Goal: Information Seeking & Learning: Check status

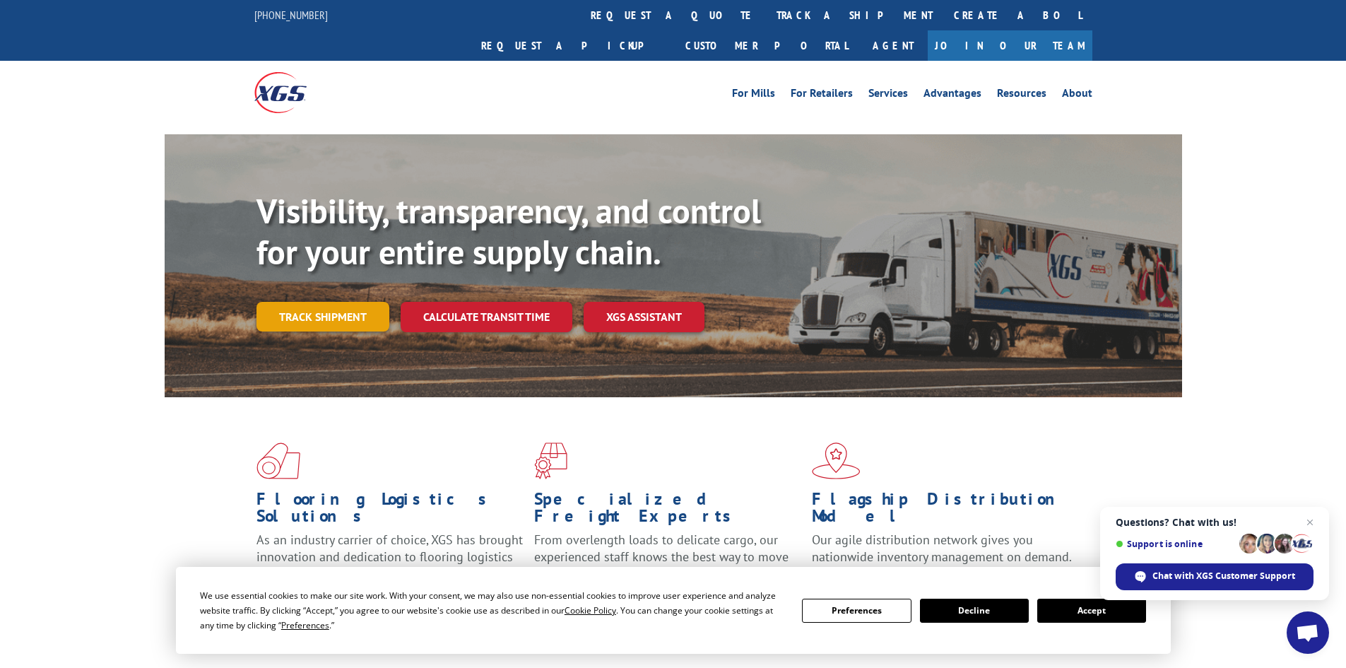
click at [339, 302] on link "Track shipment" at bounding box center [322, 317] width 133 height 30
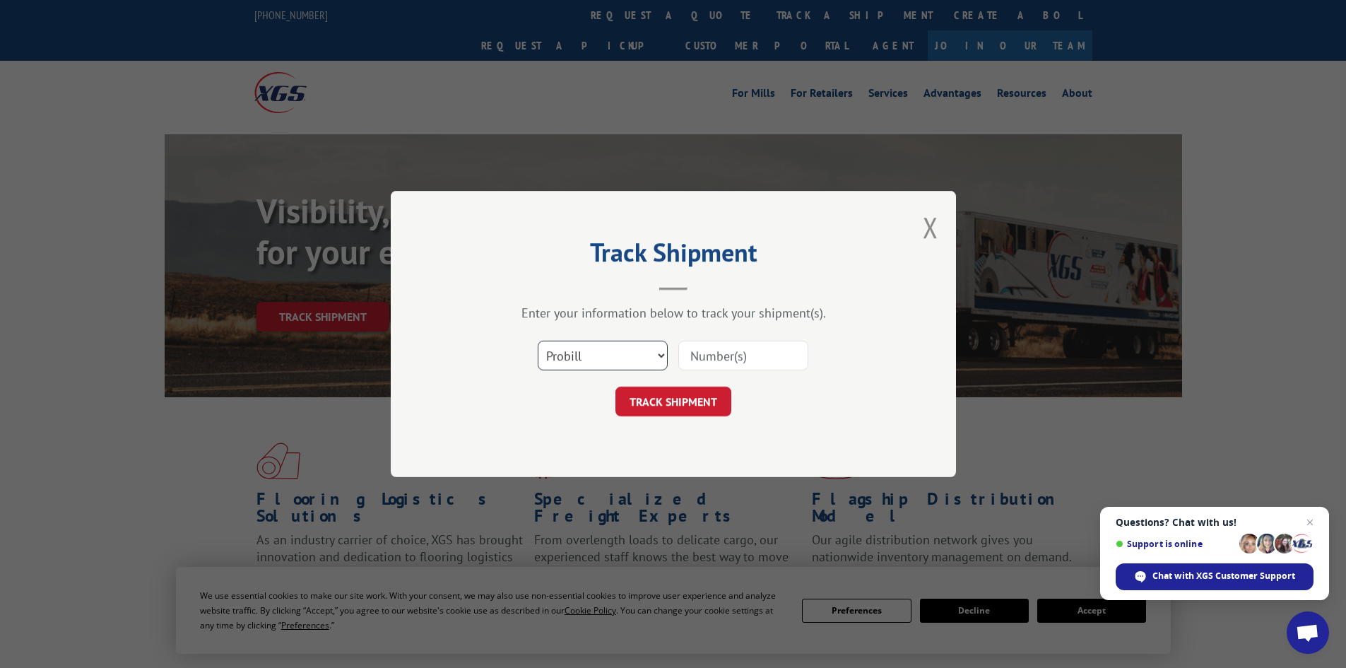
click at [591, 351] on select "Select category... Probill BOL PO" at bounding box center [603, 356] width 130 height 30
select select "po"
click at [538, 341] on select "Select category... Probill BOL PO" at bounding box center [603, 356] width 130 height 30
click at [724, 343] on input at bounding box center [743, 356] width 130 height 30
paste input "32501064"
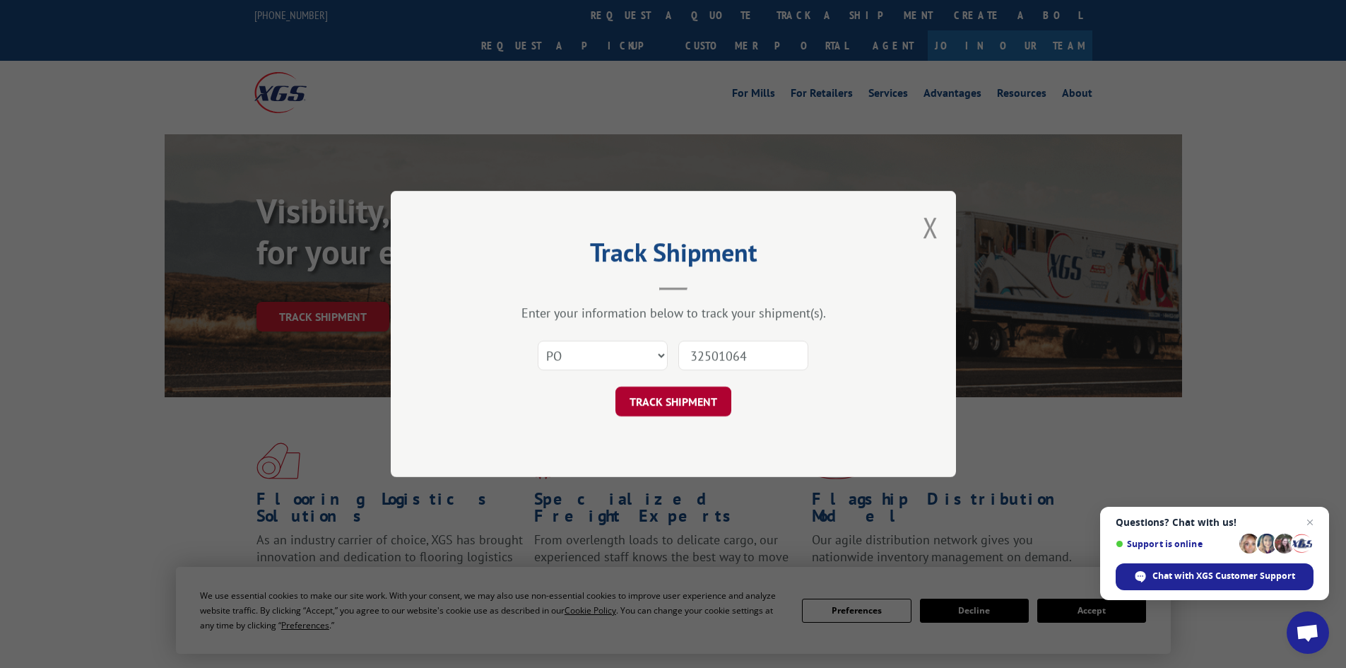
type input "32501064"
click at [721, 406] on button "TRACK SHIPMENT" at bounding box center [673, 401] width 116 height 30
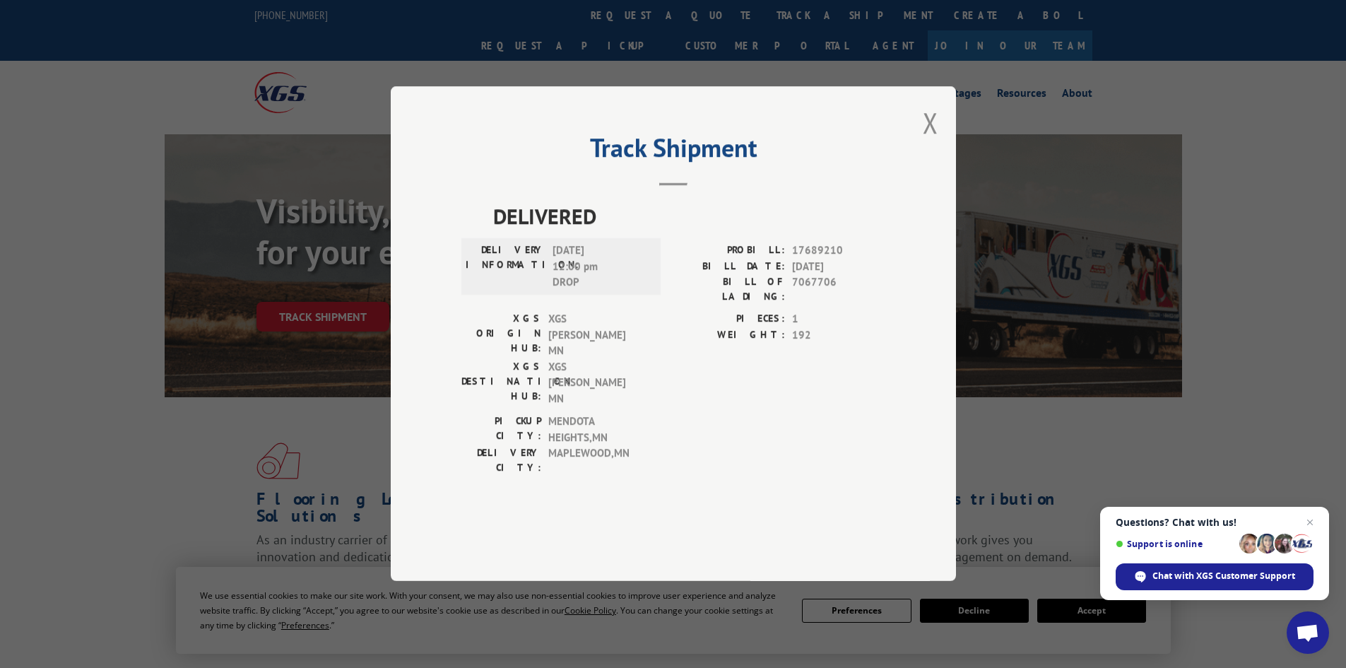
click at [943, 159] on div "Track Shipment DELIVERED DELIVERY INFORMATION: [DATE] 12:00 pm DROP PROBILL: 17…" at bounding box center [673, 333] width 565 height 495
click at [916, 155] on div "Track Shipment DELIVERED DELIVERY INFORMATION: [DATE] 12:00 pm DROP PROBILL: 17…" at bounding box center [673, 333] width 565 height 495
drag, startPoint x: 928, startPoint y: 157, endPoint x: 442, endPoint y: 19, distance: 505.9
click at [918, 157] on div "Track Shipment DELIVERED DELIVERY INFORMATION: [DATE] 12:00 pm DROP PROBILL: 17…" at bounding box center [673, 333] width 565 height 495
click at [934, 141] on button "Close modal" at bounding box center [931, 122] width 16 height 37
